Goal: Download file/media

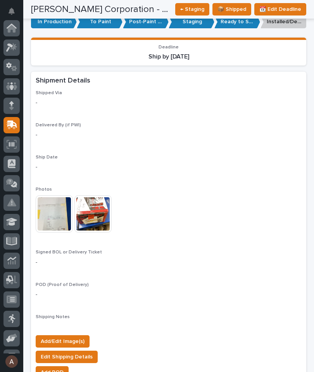
click at [9, 47] on icon at bounding box center [9, 47] width 7 height 9
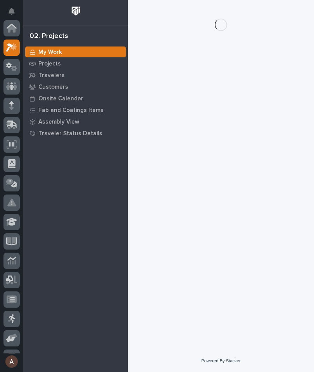
scroll to position [19, 0]
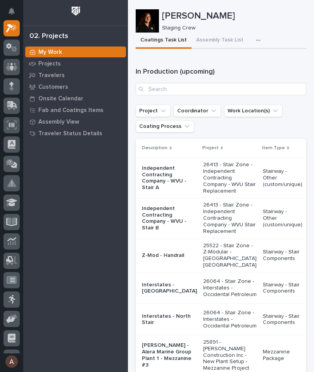
click at [256, 43] on icon "button" at bounding box center [258, 40] width 5 height 5
click at [244, 63] on span "Staging Task List" at bounding box center [232, 61] width 41 height 7
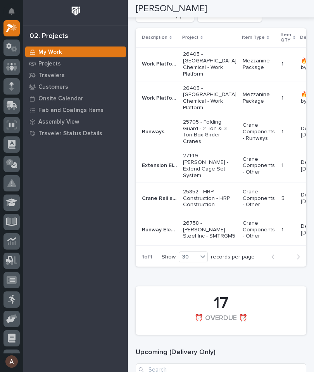
click at [194, 133] on p "25705 - Folding Guard - 2 Ton & 3 Ton Box Girder Cranes" at bounding box center [209, 132] width 53 height 26
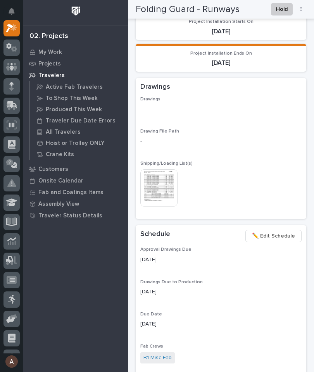
scroll to position [518, 0]
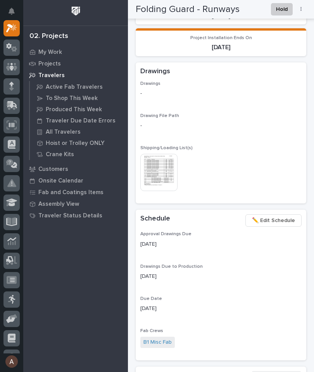
click at [165, 169] on img at bounding box center [158, 172] width 37 height 37
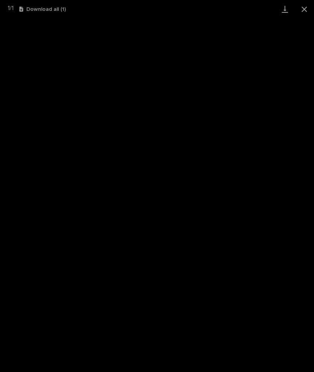
click at [282, 10] on link "Download" at bounding box center [284, 9] width 19 height 18
click at [308, 3] on button "Close gallery" at bounding box center [303, 9] width 19 height 18
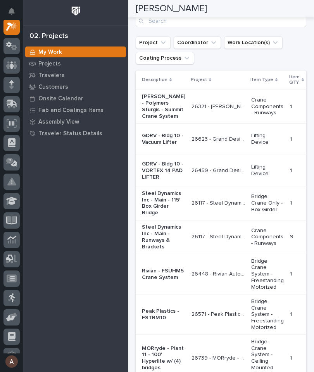
scroll to position [1471, 0]
